Goal: Contribute content: Add original content to the website for others to see

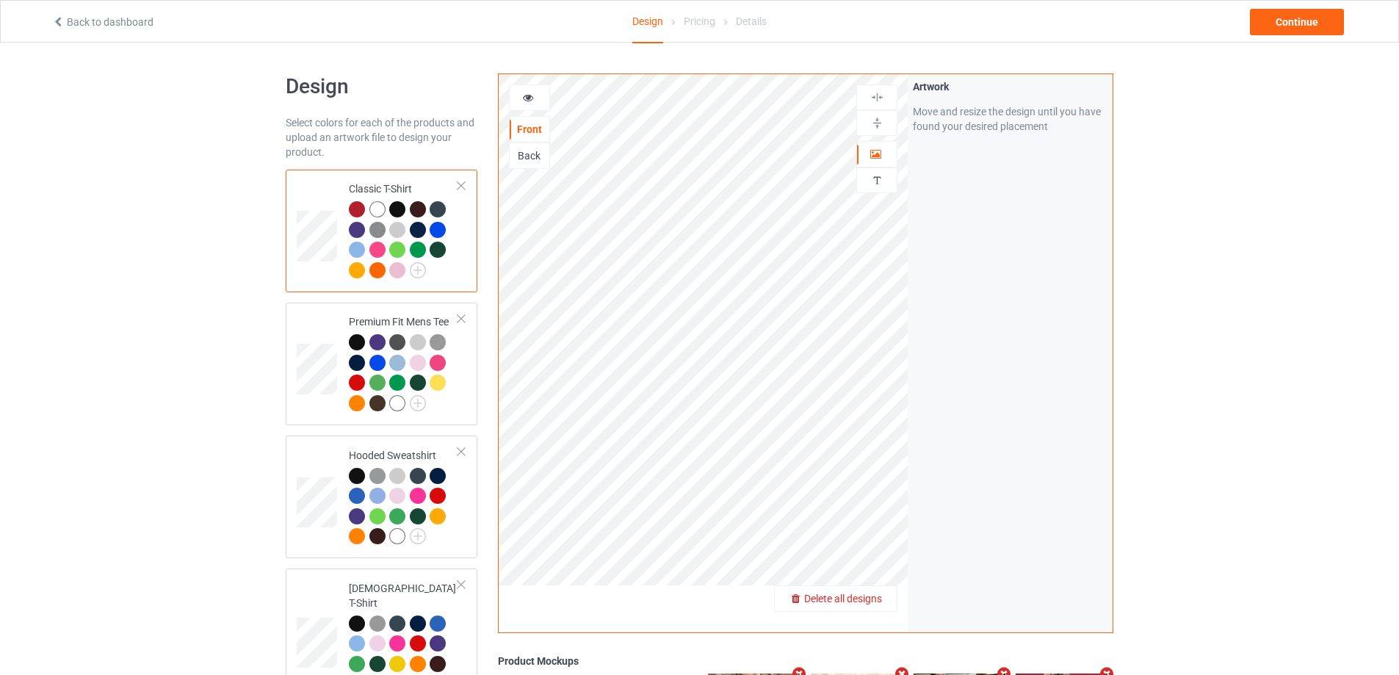
click at [864, 604] on span "Delete all designs" at bounding box center [843, 599] width 78 height 12
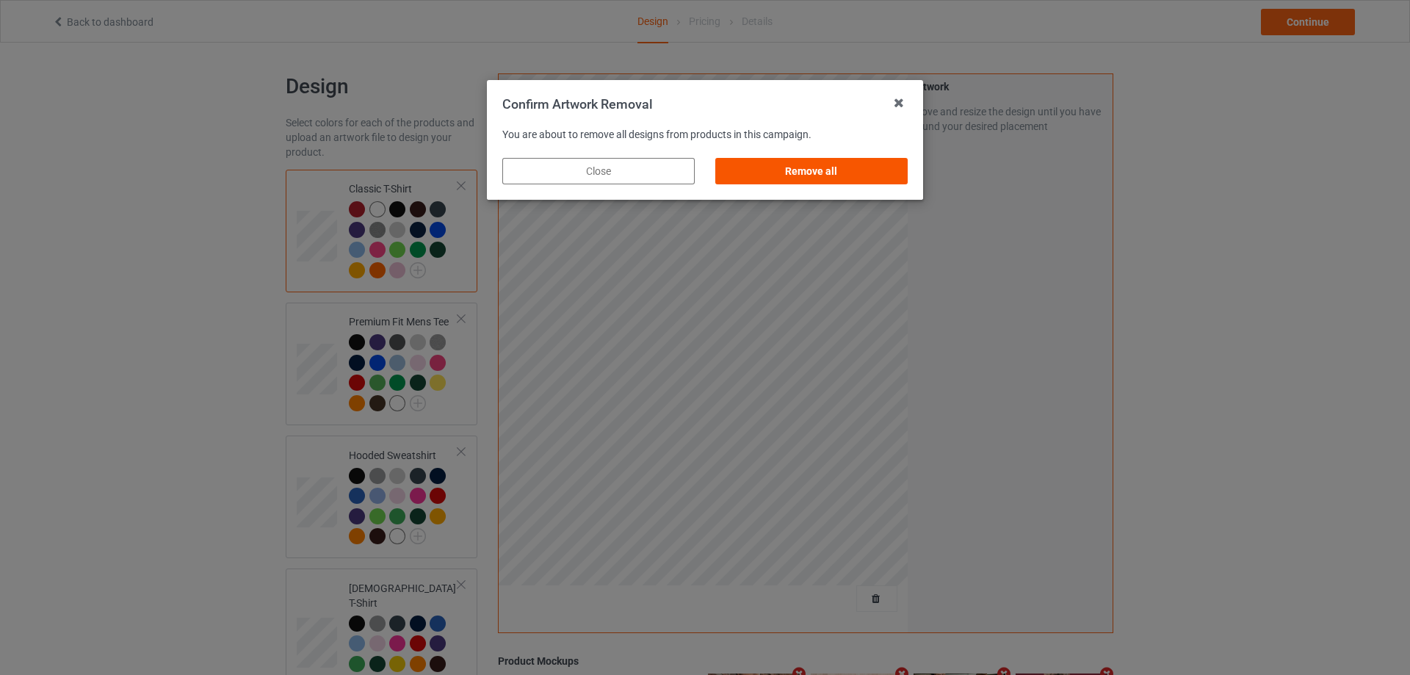
click at [880, 171] on div "Remove all" at bounding box center [811, 171] width 192 height 26
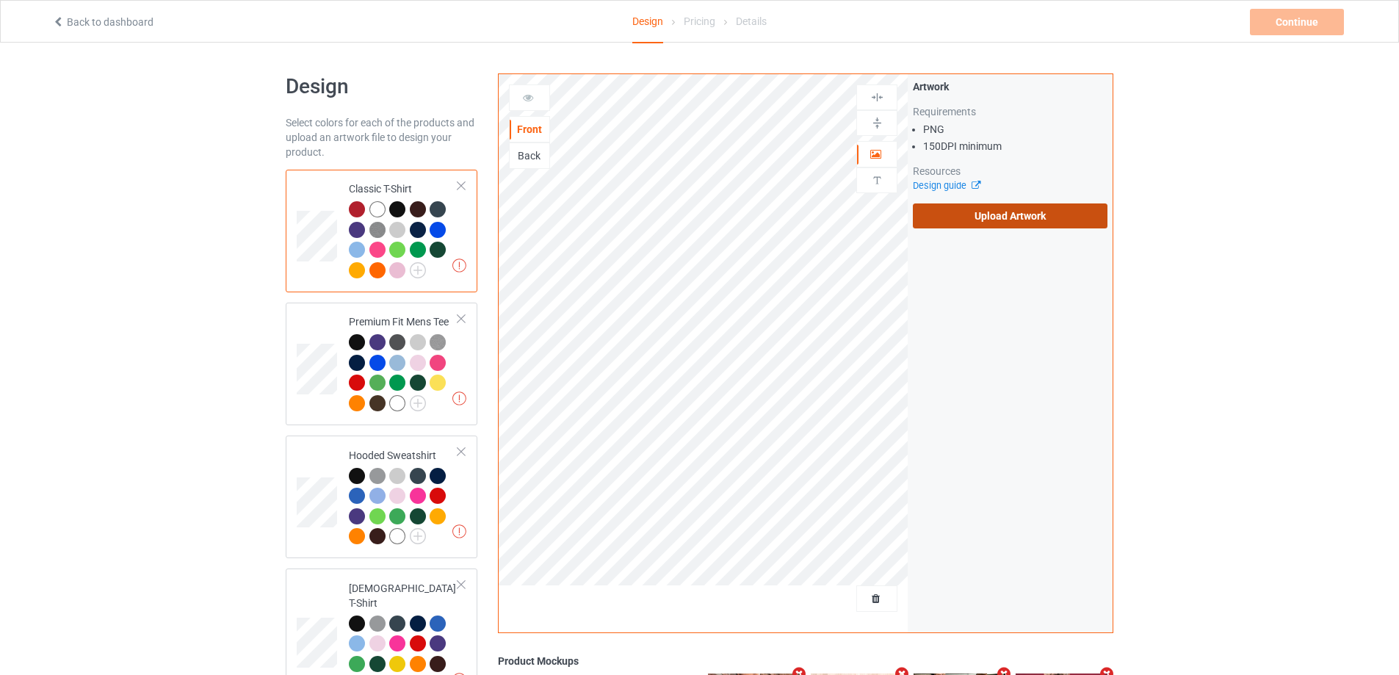
click at [1050, 220] on label "Upload Artwork" at bounding box center [1010, 215] width 195 height 25
click at [0, 0] on input "Upload Artwork" at bounding box center [0, 0] width 0 height 0
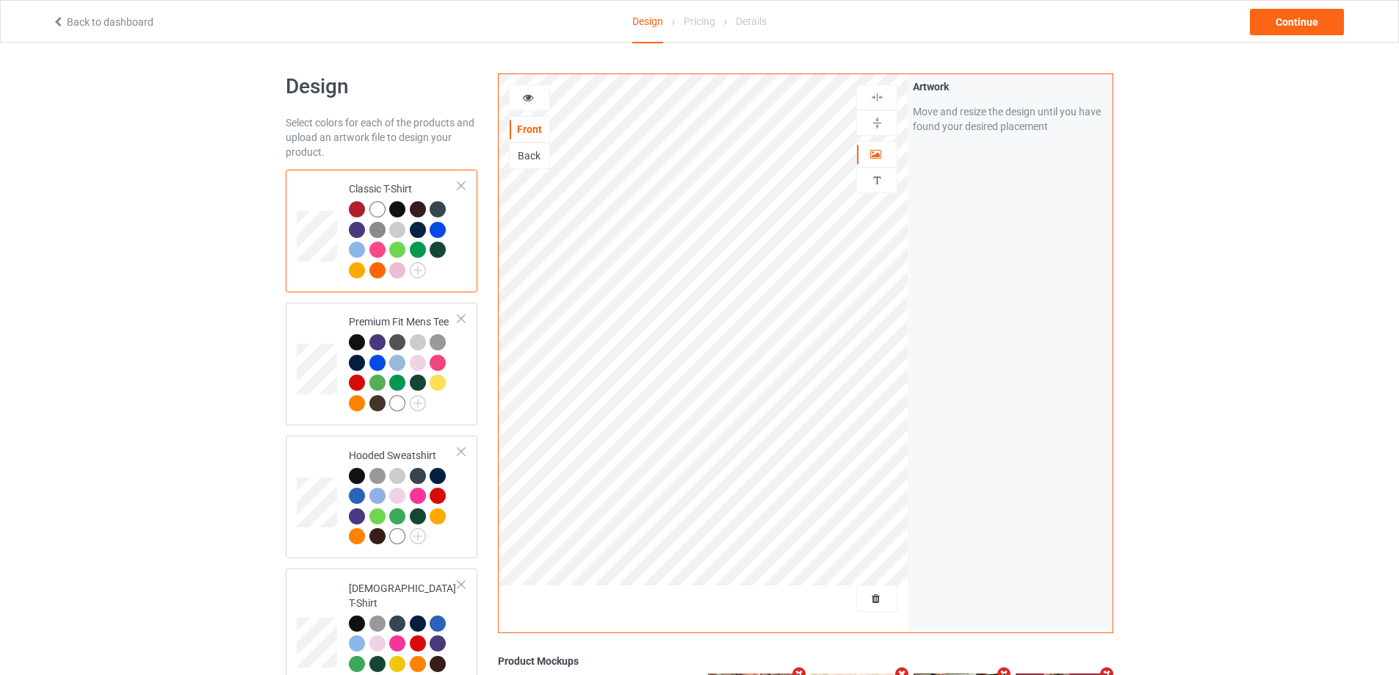
click at [1302, 33] on div "Continue" at bounding box center [1297, 22] width 94 height 26
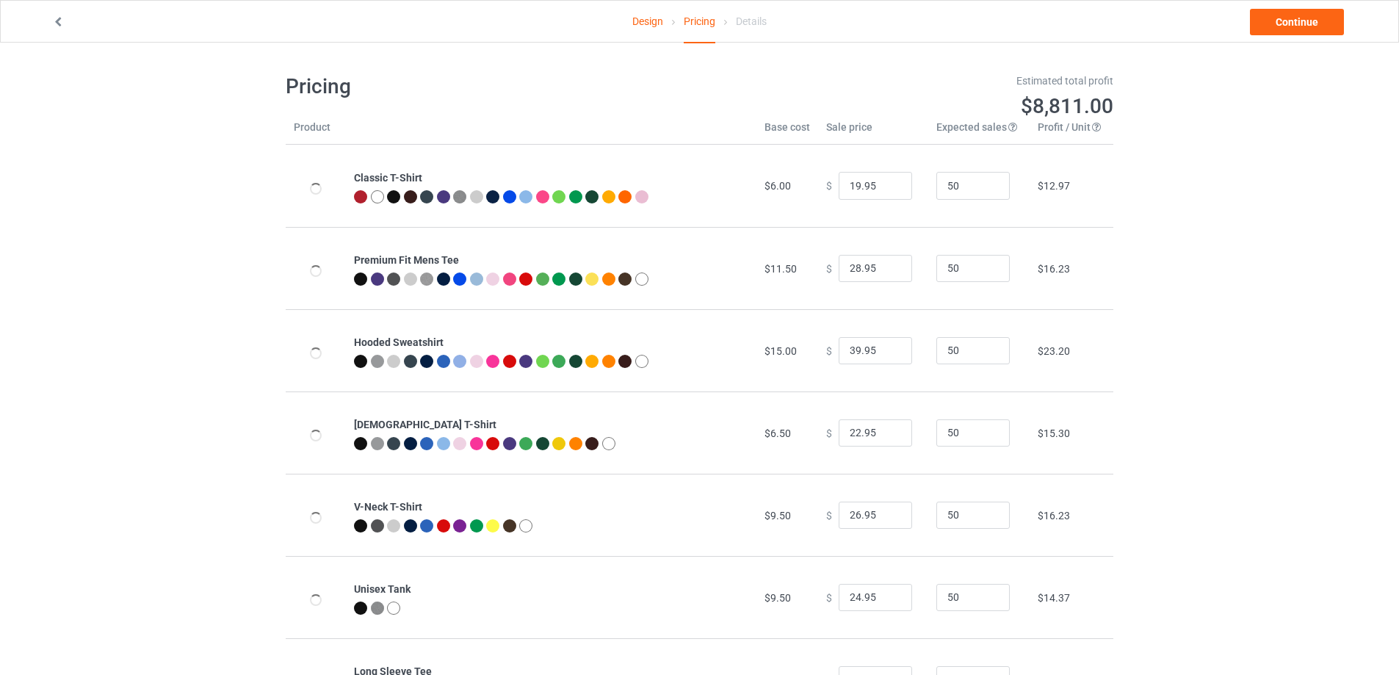
click at [1302, 29] on link "Continue" at bounding box center [1297, 22] width 94 height 26
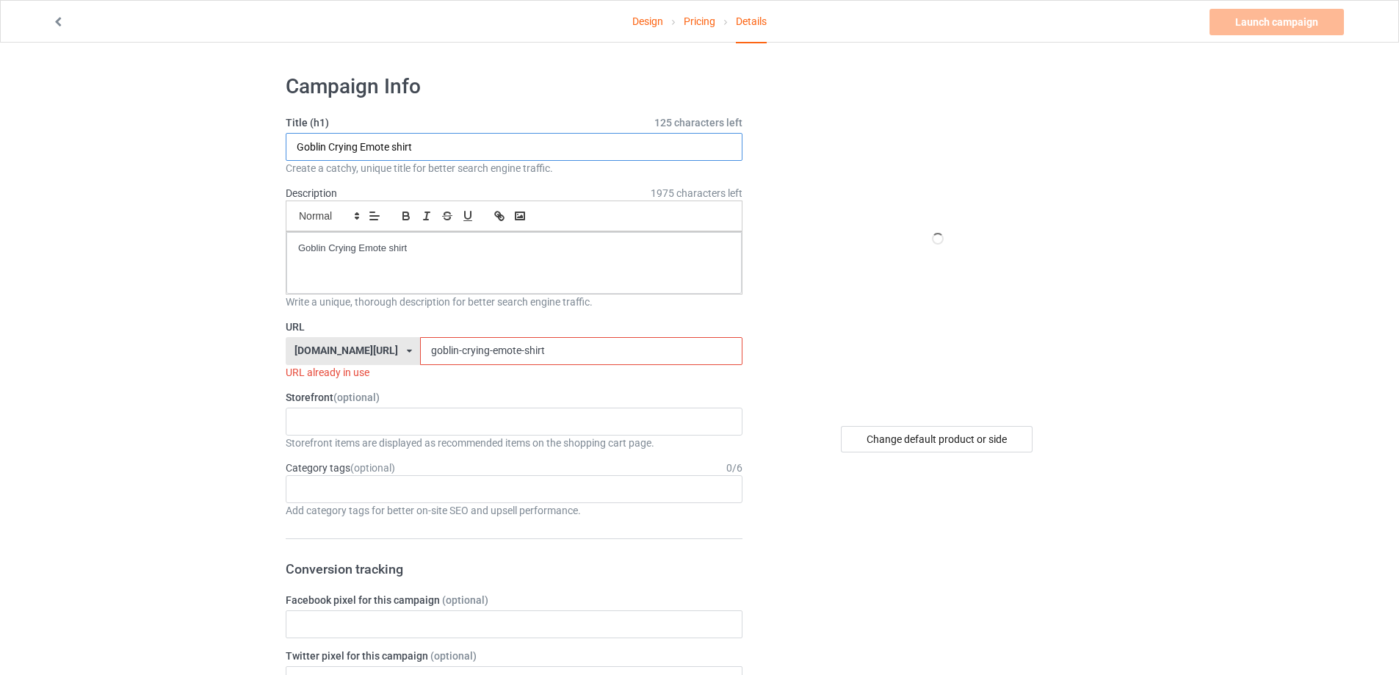
paste input "Friars everything"
drag, startPoint x: 192, startPoint y: 174, endPoint x: 389, endPoint y: 252, distance: 212.4
type input "Friars everything shirt"
drag, startPoint x: 477, startPoint y: 263, endPoint x: 178, endPoint y: 233, distance: 299.7
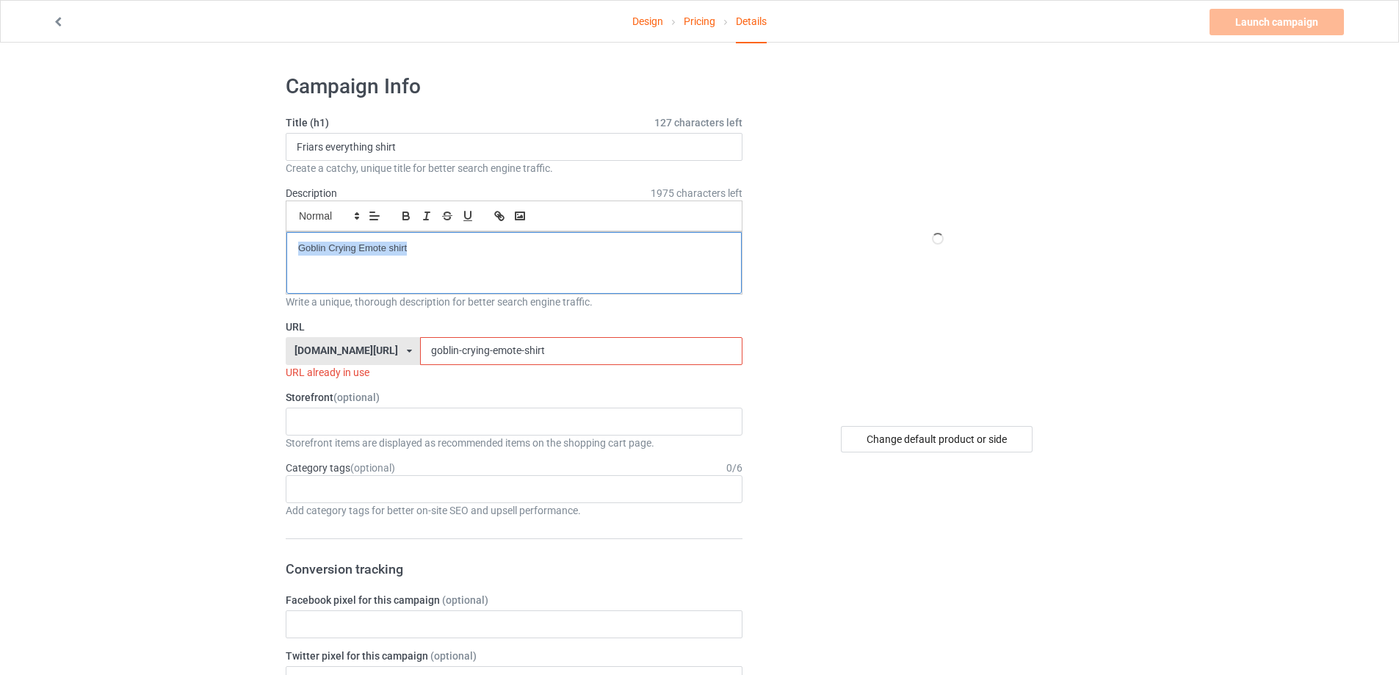
drag, startPoint x: 536, startPoint y: 357, endPoint x: 172, endPoint y: 335, distance: 365.0
paste input "Friars everything"
click at [420, 350] on input "Friars everything shirt" at bounding box center [581, 351] width 322 height 28
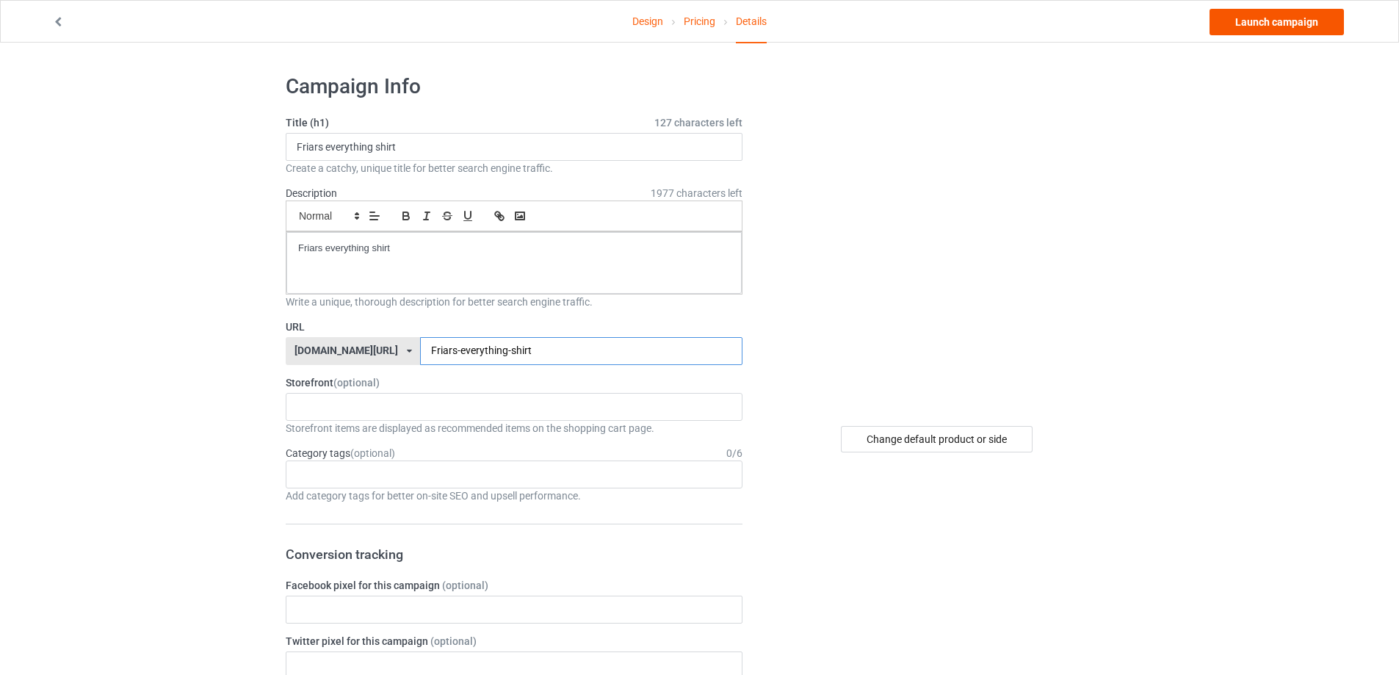
type input "Friars-everything-shirt"
click at [1328, 23] on link "Launch campaign" at bounding box center [1277, 22] width 134 height 26
